Goal: Task Accomplishment & Management: Manage account settings

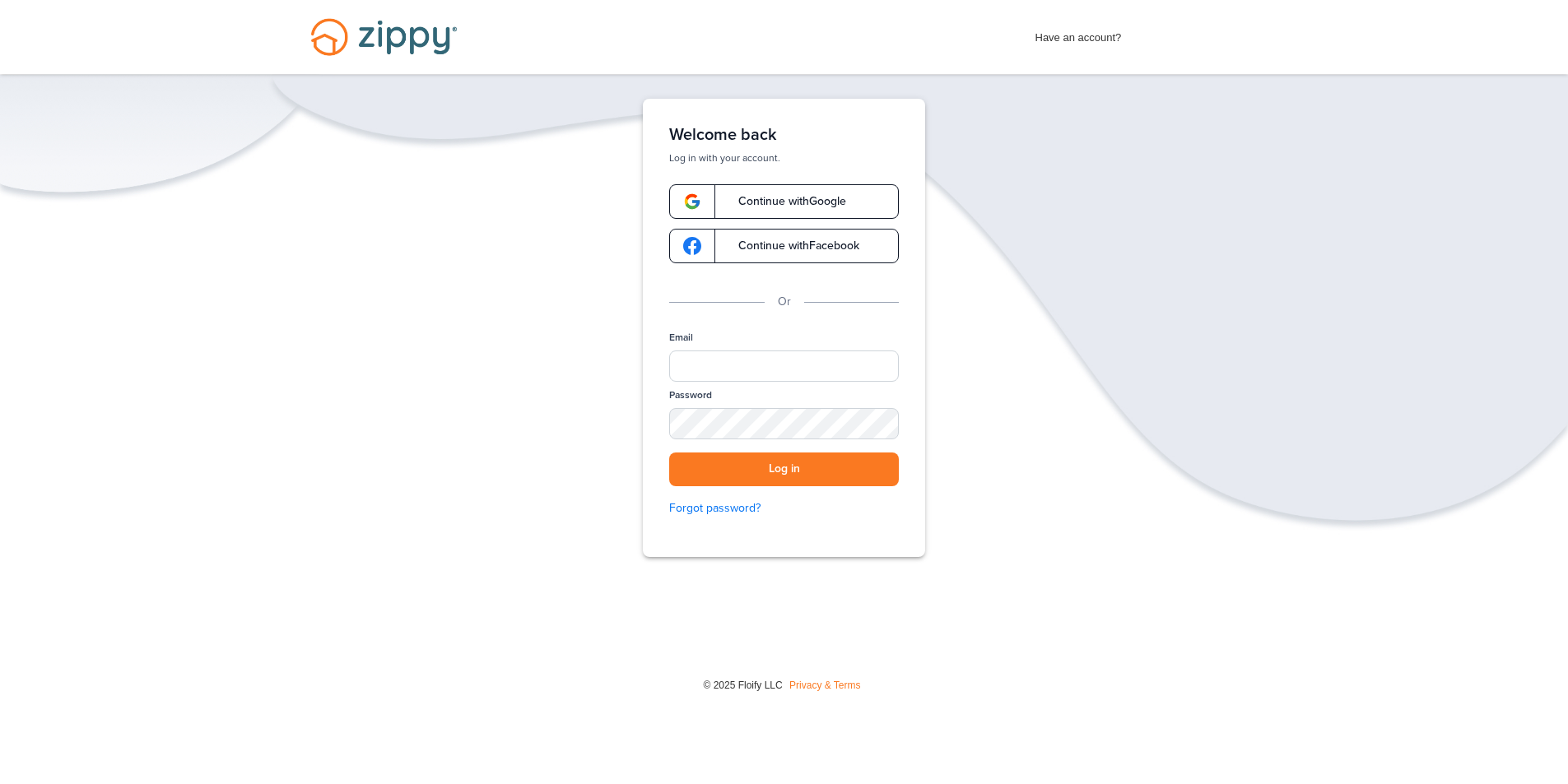
click at [763, 347] on div "Email" at bounding box center [784, 359] width 230 height 57
click at [741, 364] on input "Email" at bounding box center [784, 366] width 230 height 31
type input "**********"
click at [726, 474] on button "Log in" at bounding box center [784, 469] width 230 height 34
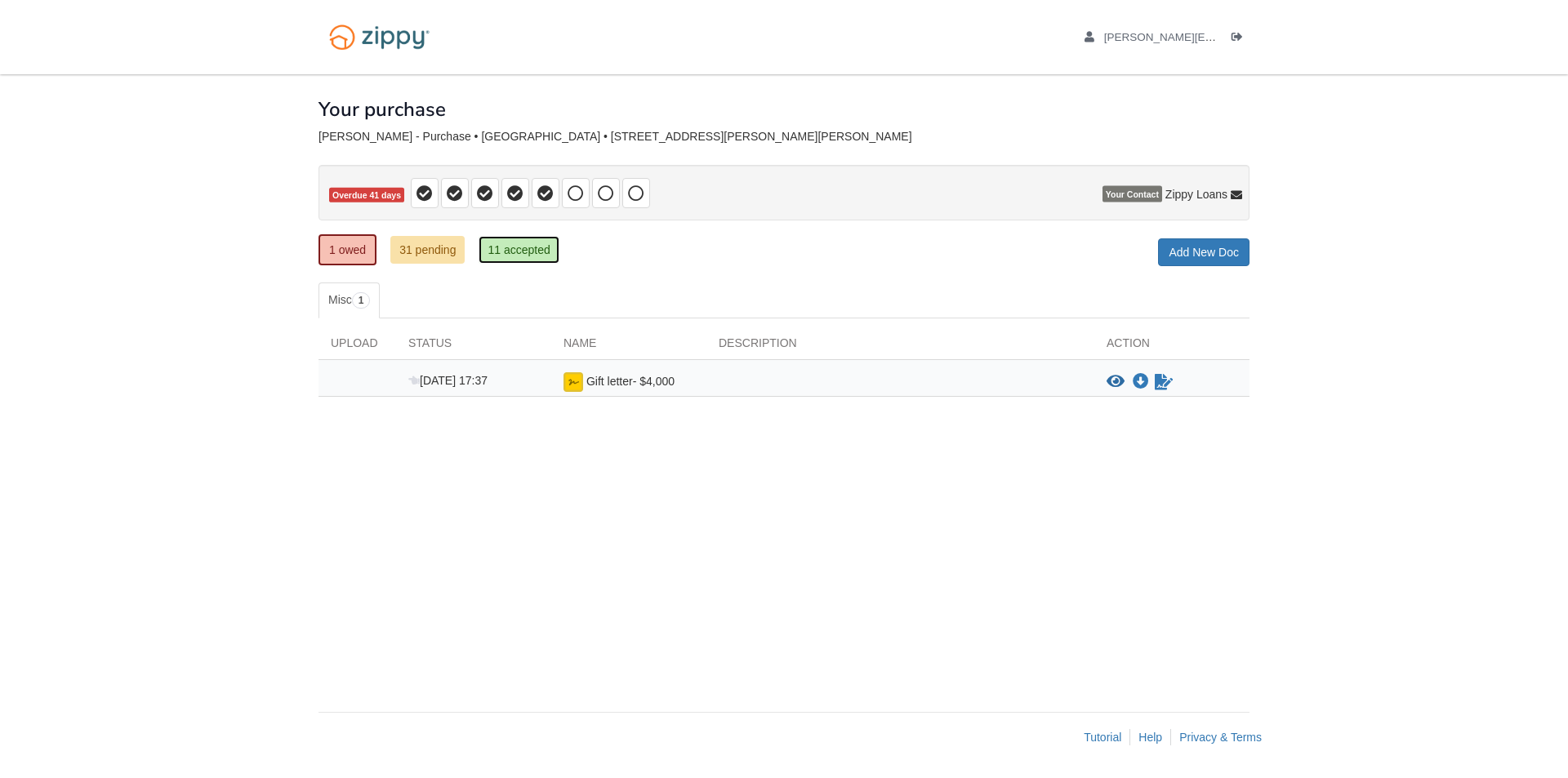
click at [521, 252] on link "11 accepted" at bounding box center [518, 250] width 80 height 28
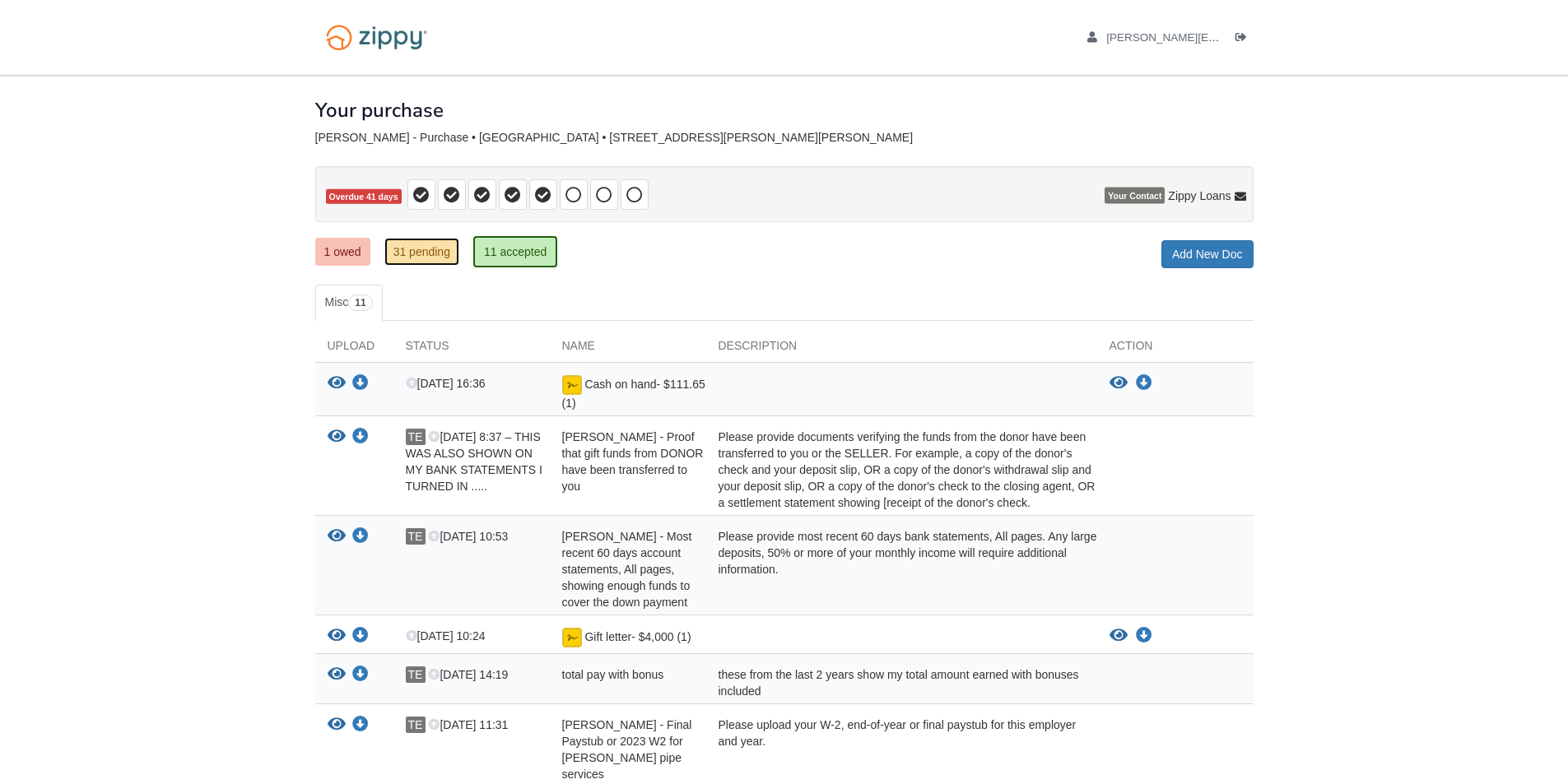
click at [415, 256] on link "31 pending" at bounding box center [422, 252] width 75 height 28
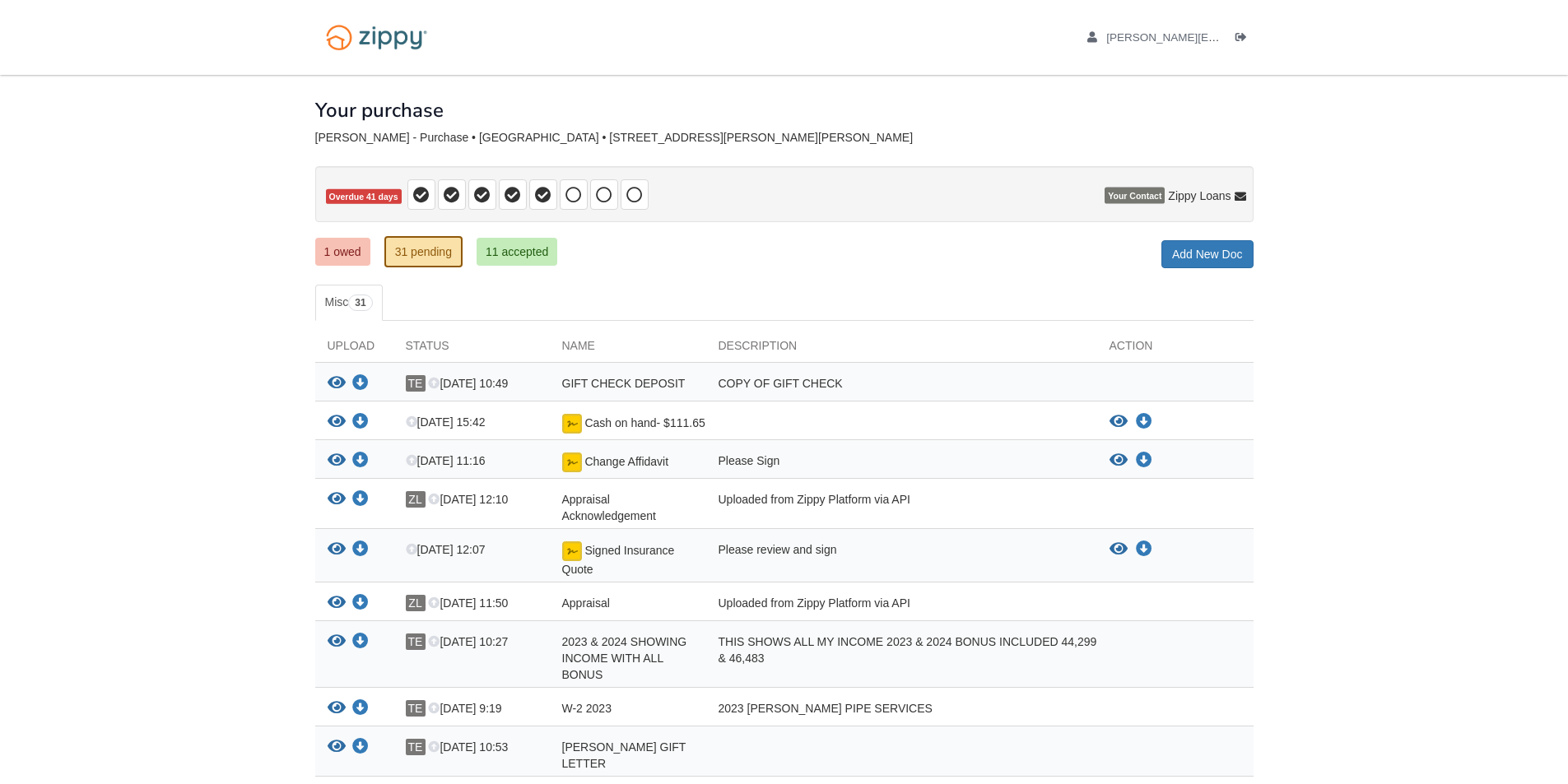
click at [1237, 61] on div "[PERSON_NAME][EMAIL_ADDRESS][PERSON_NAME][DOMAIN_NAME] Logout" at bounding box center [1151, 37] width 205 height 75
click at [1243, 37] on icon "Log out" at bounding box center [1241, 38] width 12 height 12
